Goal: Go to known website: Access a specific website the user already knows

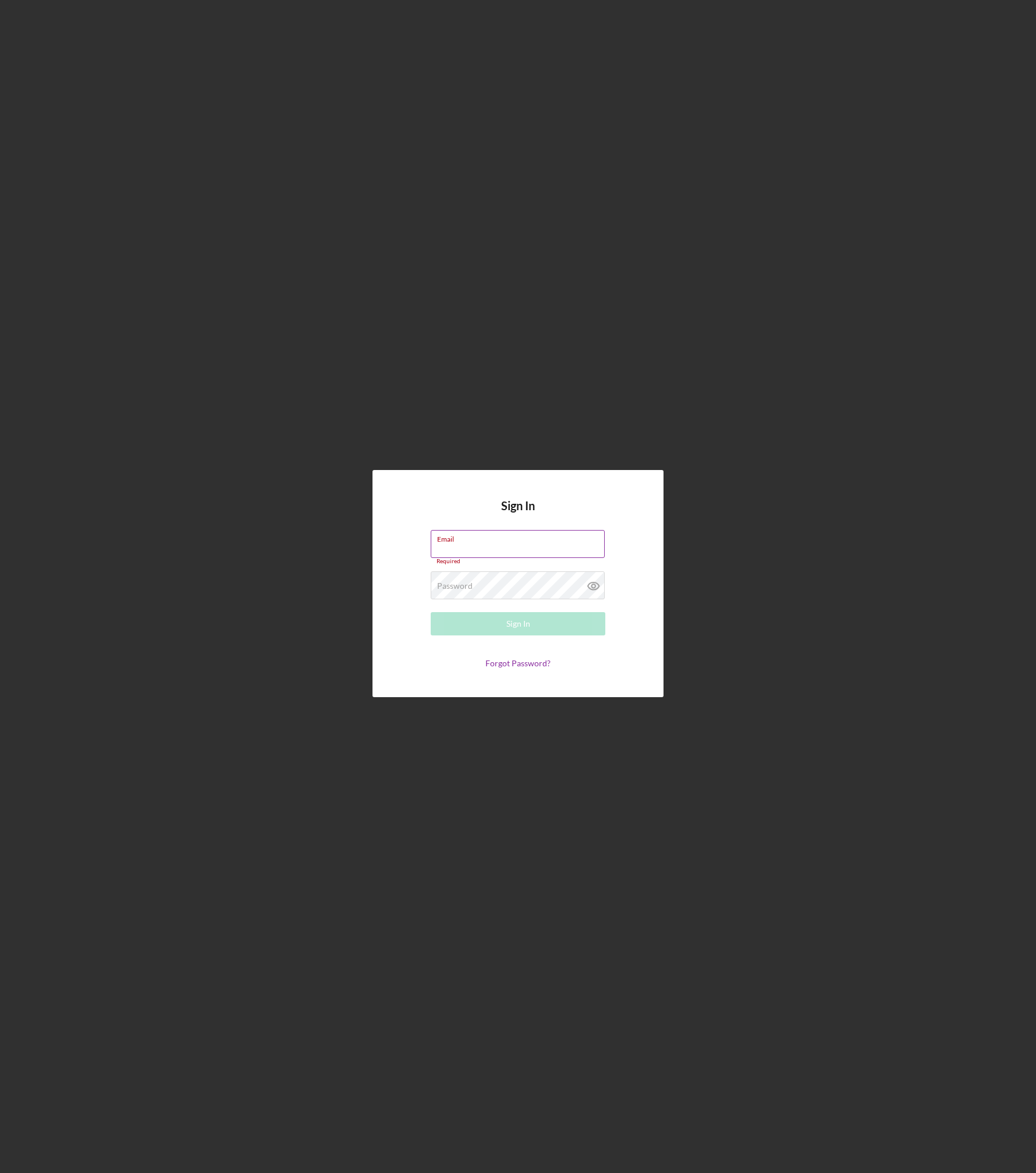
click at [483, 547] on input "Email" at bounding box center [518, 543] width 174 height 28
type input "[PERSON_NAME][EMAIL_ADDRESS][DOMAIN_NAME]"
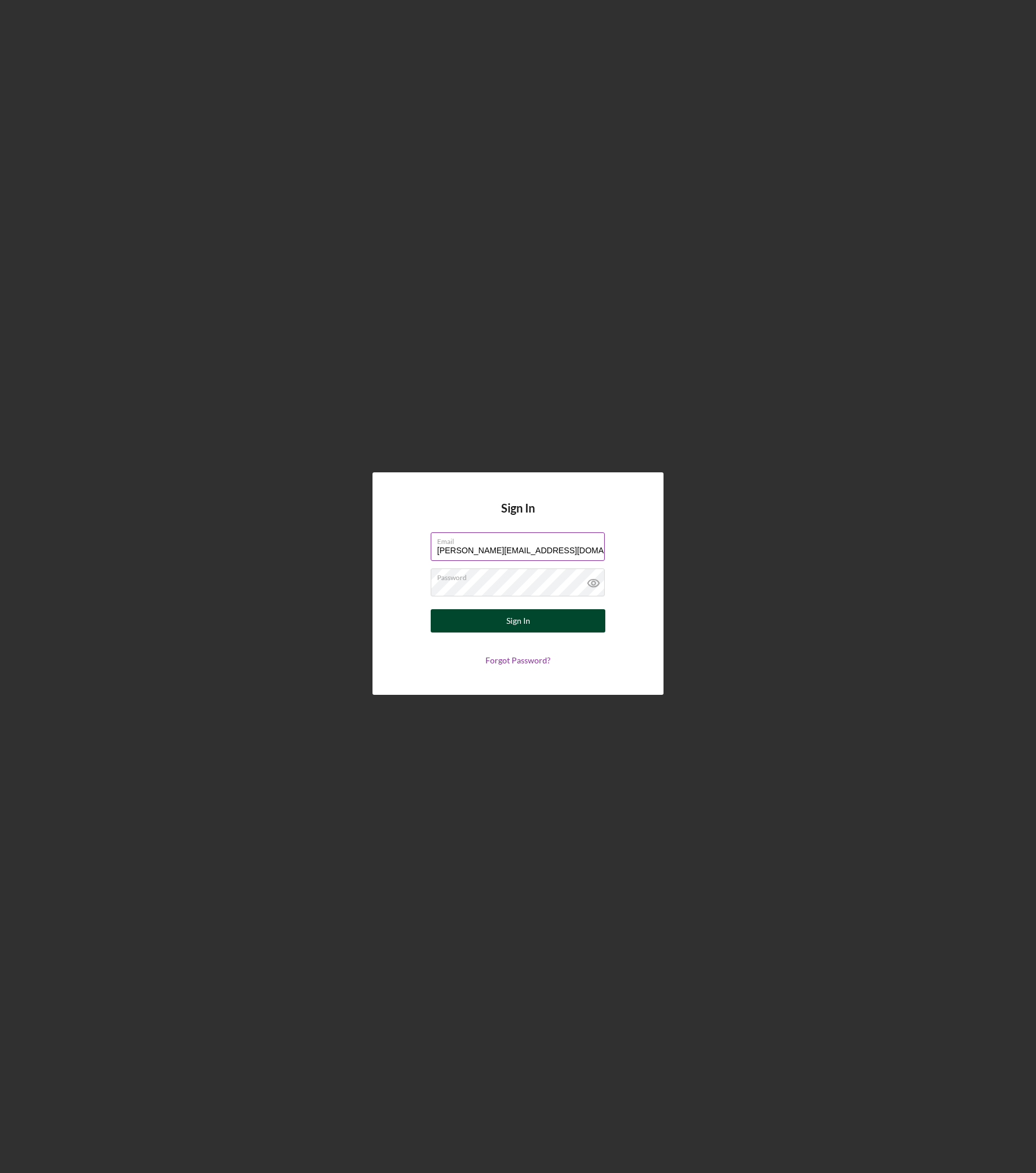
click at [491, 619] on button "Sign In" at bounding box center [518, 621] width 174 height 23
